Goal: Communication & Community: Answer question/provide support

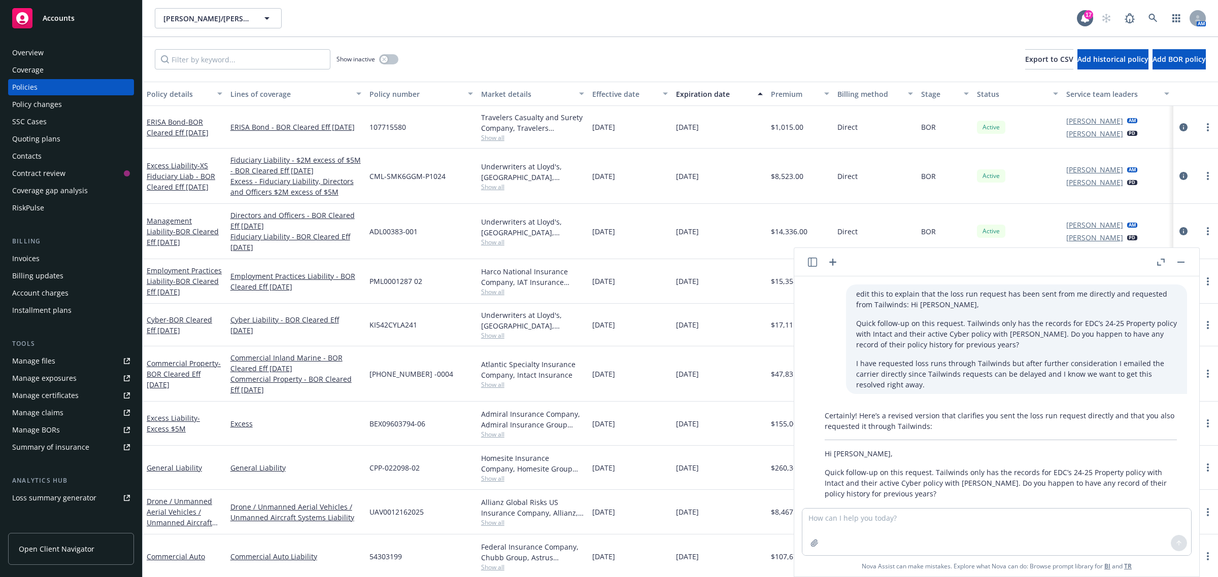
scroll to position [97, 0]
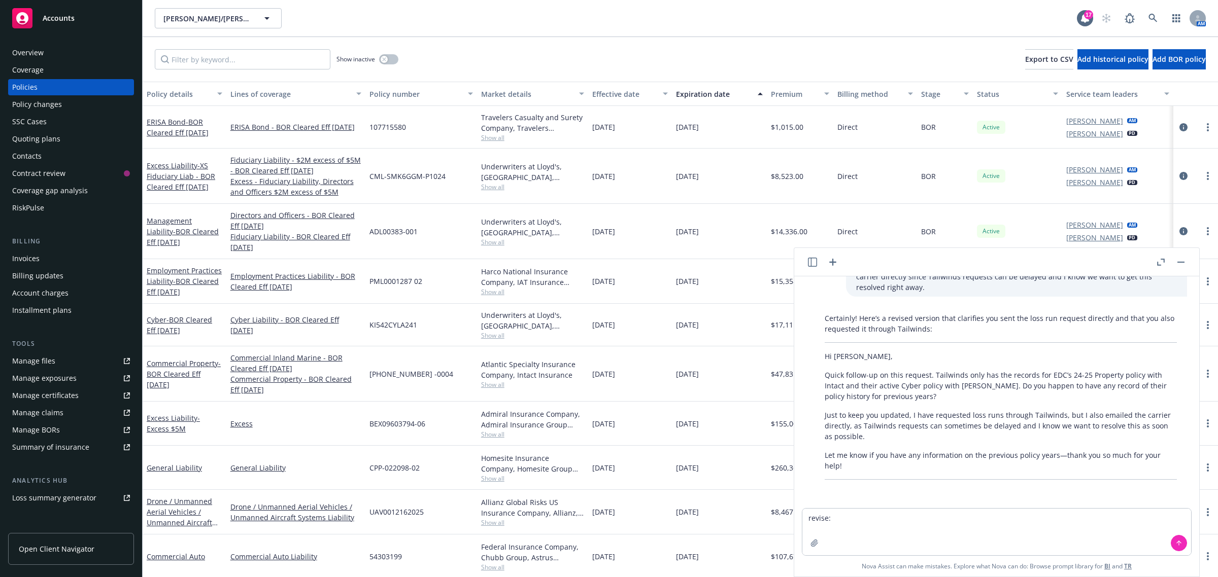
type textarea "revise: Please see the attached updated workbook, with the information availabl…"
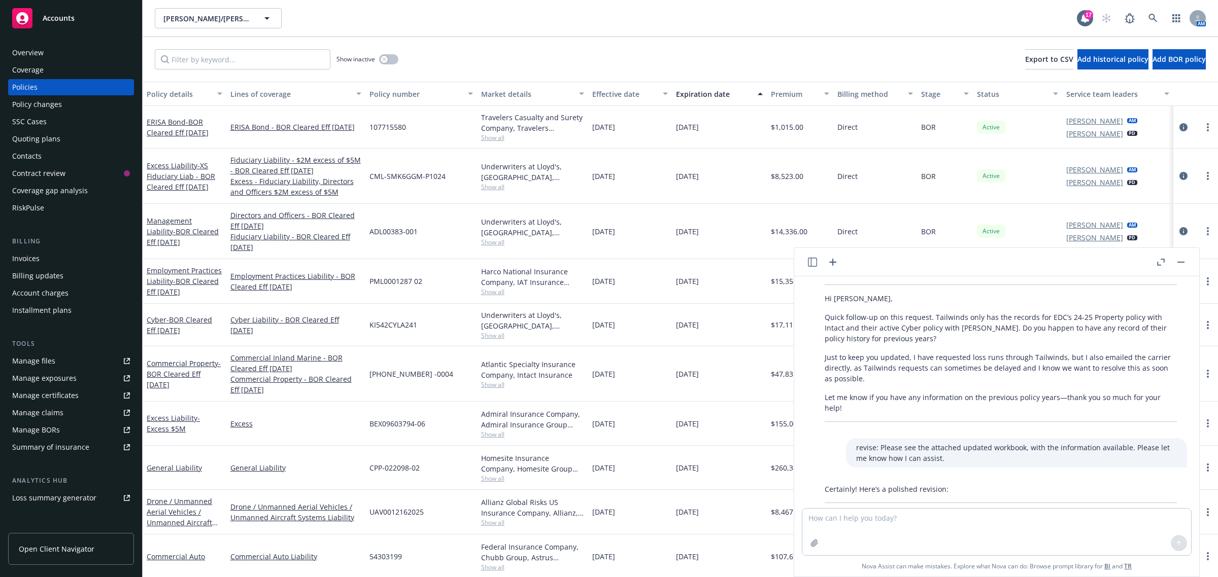
scroll to position [217, 0]
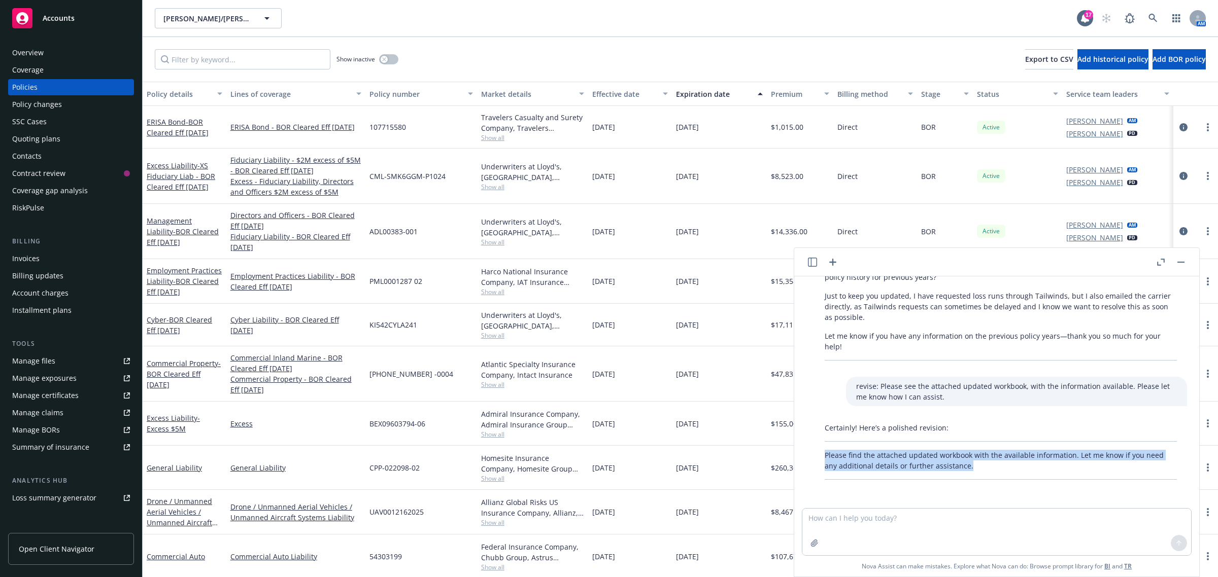
drag, startPoint x: 822, startPoint y: 452, endPoint x: 982, endPoint y: 462, distance: 160.6
click at [982, 462] on div "Certainly! Here’s a polished revision: Please find the attached updated workboo…" at bounding box center [1000, 451] width 372 height 65
copy p "Please find the attached updated workbook with the available information. Let m…"
click at [1180, 263] on button "button" at bounding box center [1181, 262] width 12 height 12
